Goal: Navigation & Orientation: Find specific page/section

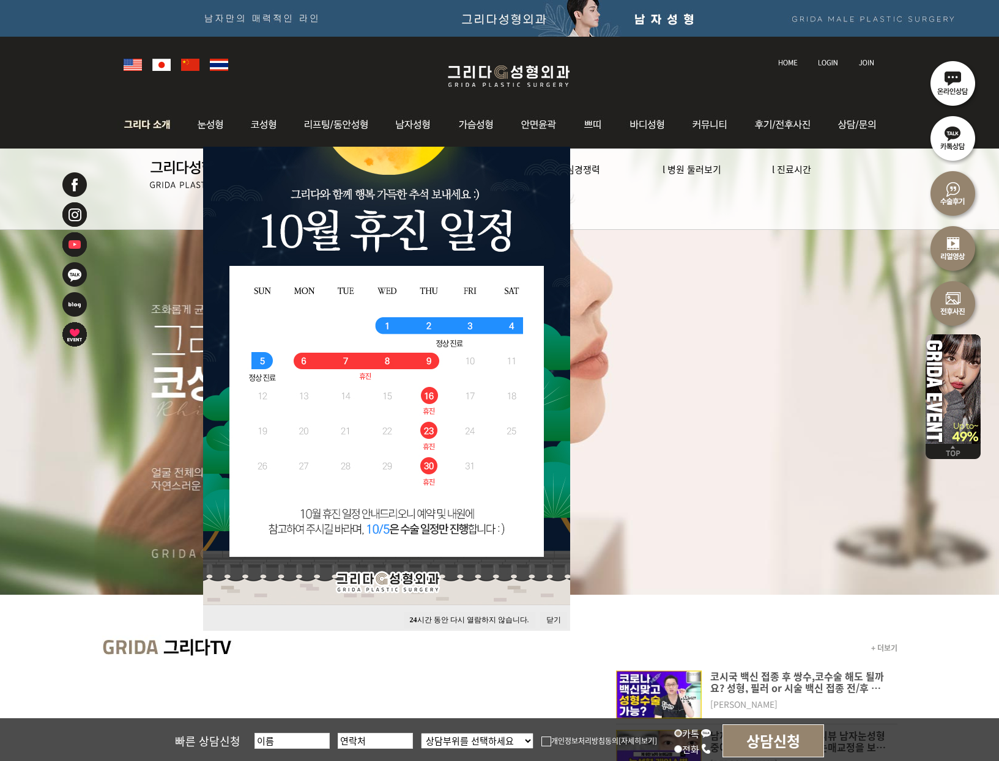
click at [155, 124] on img at bounding box center [150, 125] width 66 height 48
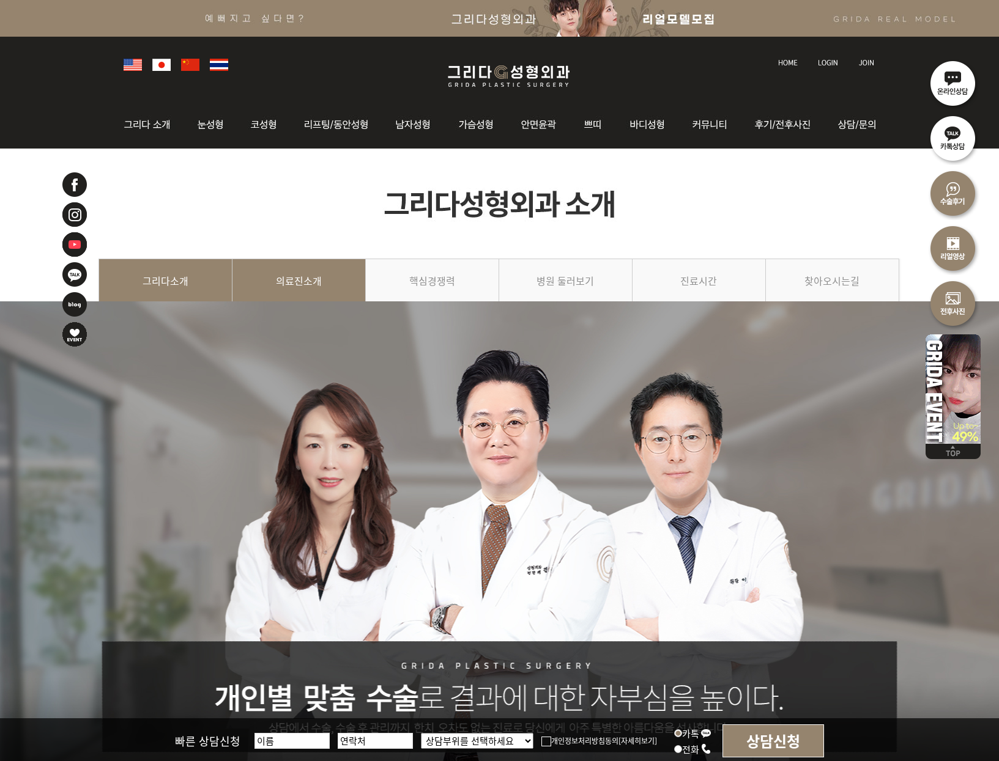
click at [280, 277] on link "의료진소개" at bounding box center [298, 287] width 133 height 56
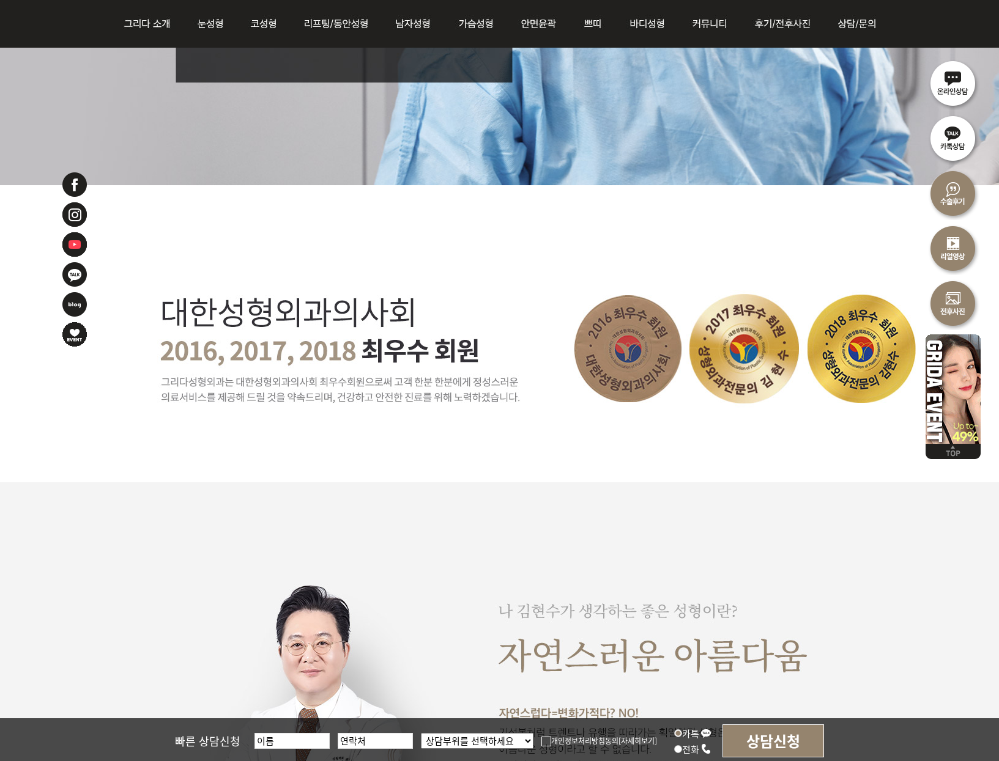
scroll to position [815, 0]
